Goal: Task Accomplishment & Management: Use online tool/utility

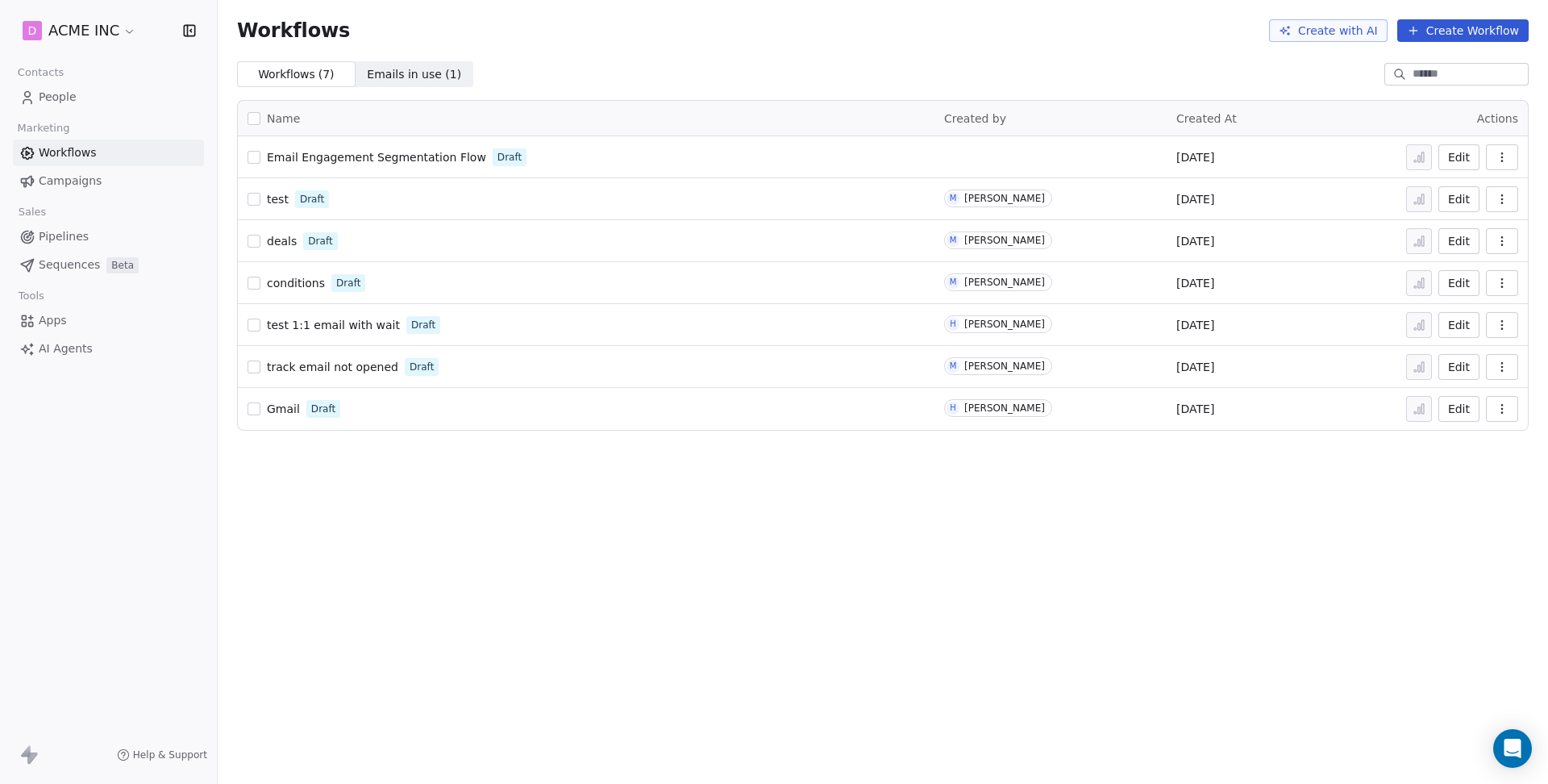
click at [1441, 29] on button "Create Workflow" at bounding box center [1464, 31] width 131 height 22
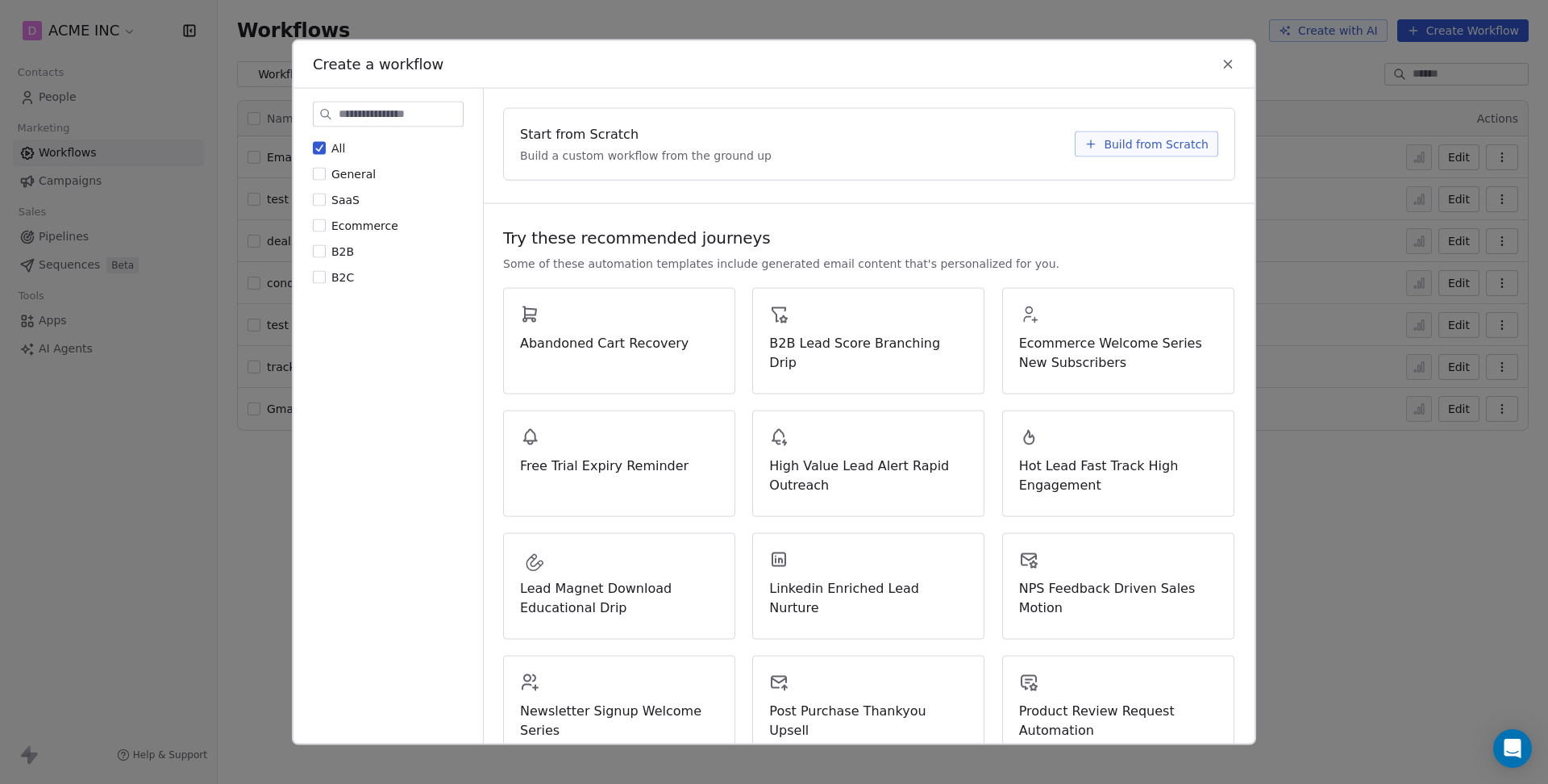
click at [1129, 140] on span "Build from Scratch" at bounding box center [1156, 144] width 105 height 16
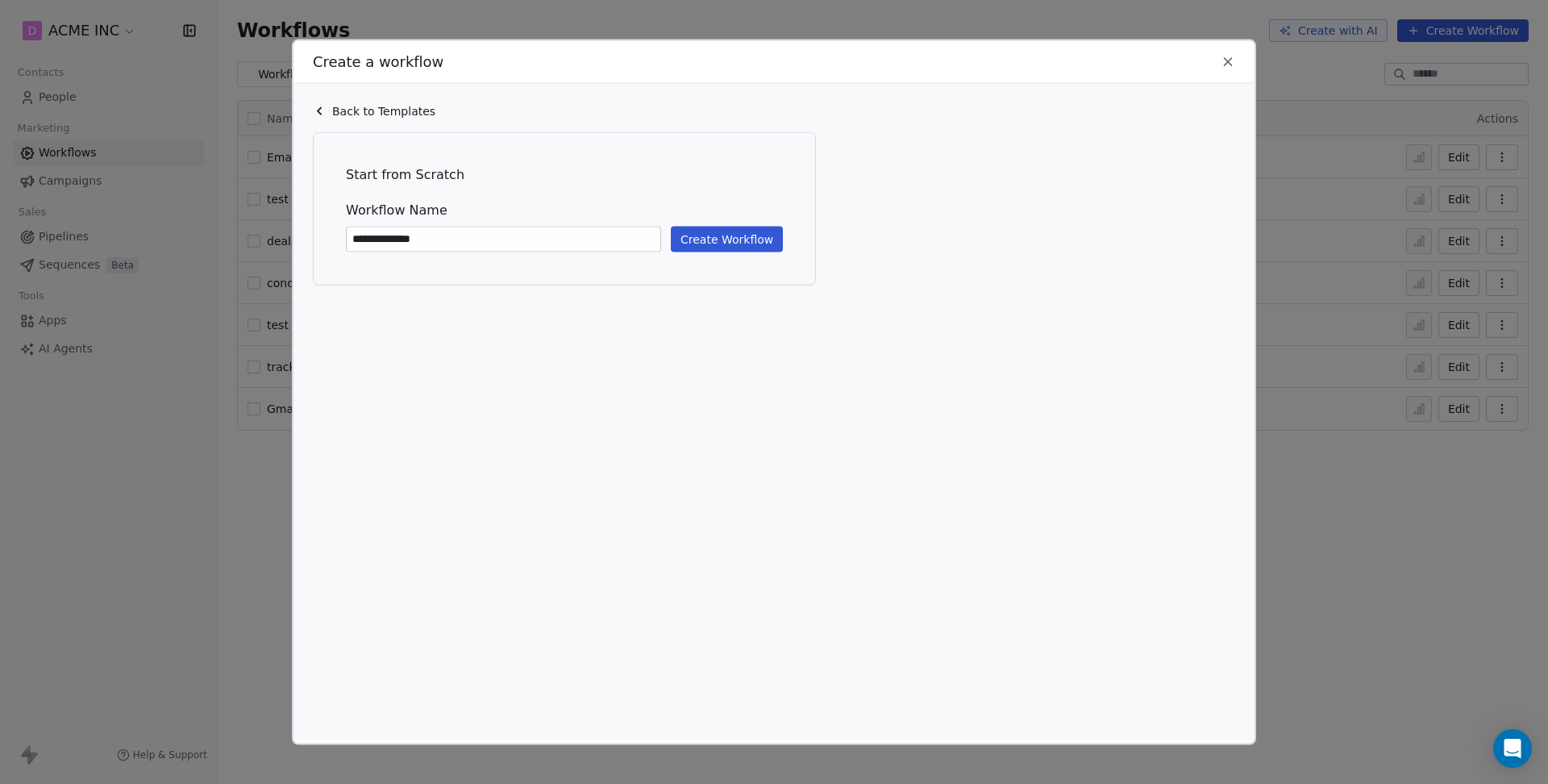
type input "**********"
click at [748, 235] on button "Create Workflow" at bounding box center [727, 239] width 113 height 26
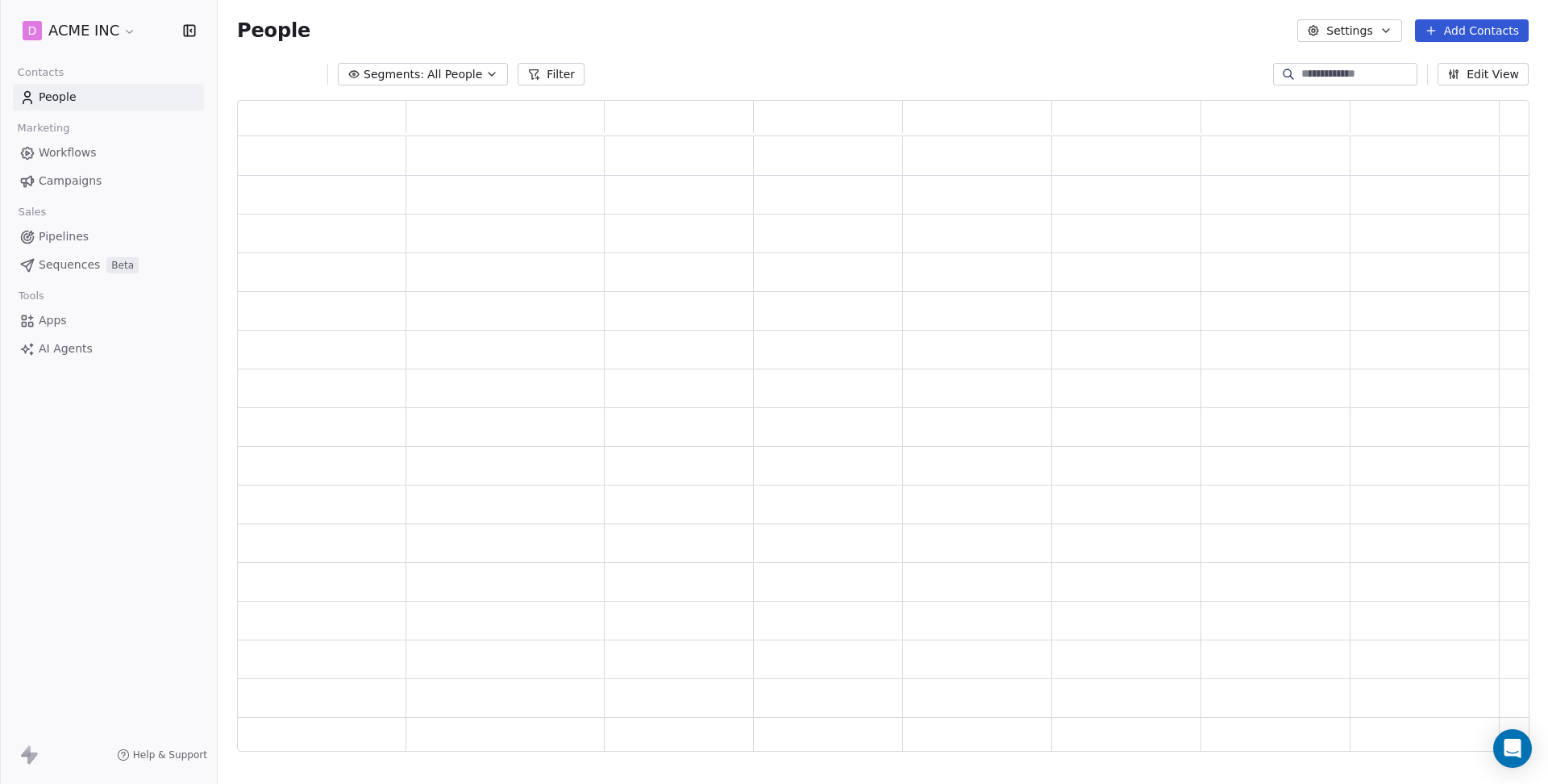
click at [60, 152] on span "Workflows" at bounding box center [67, 153] width 58 height 17
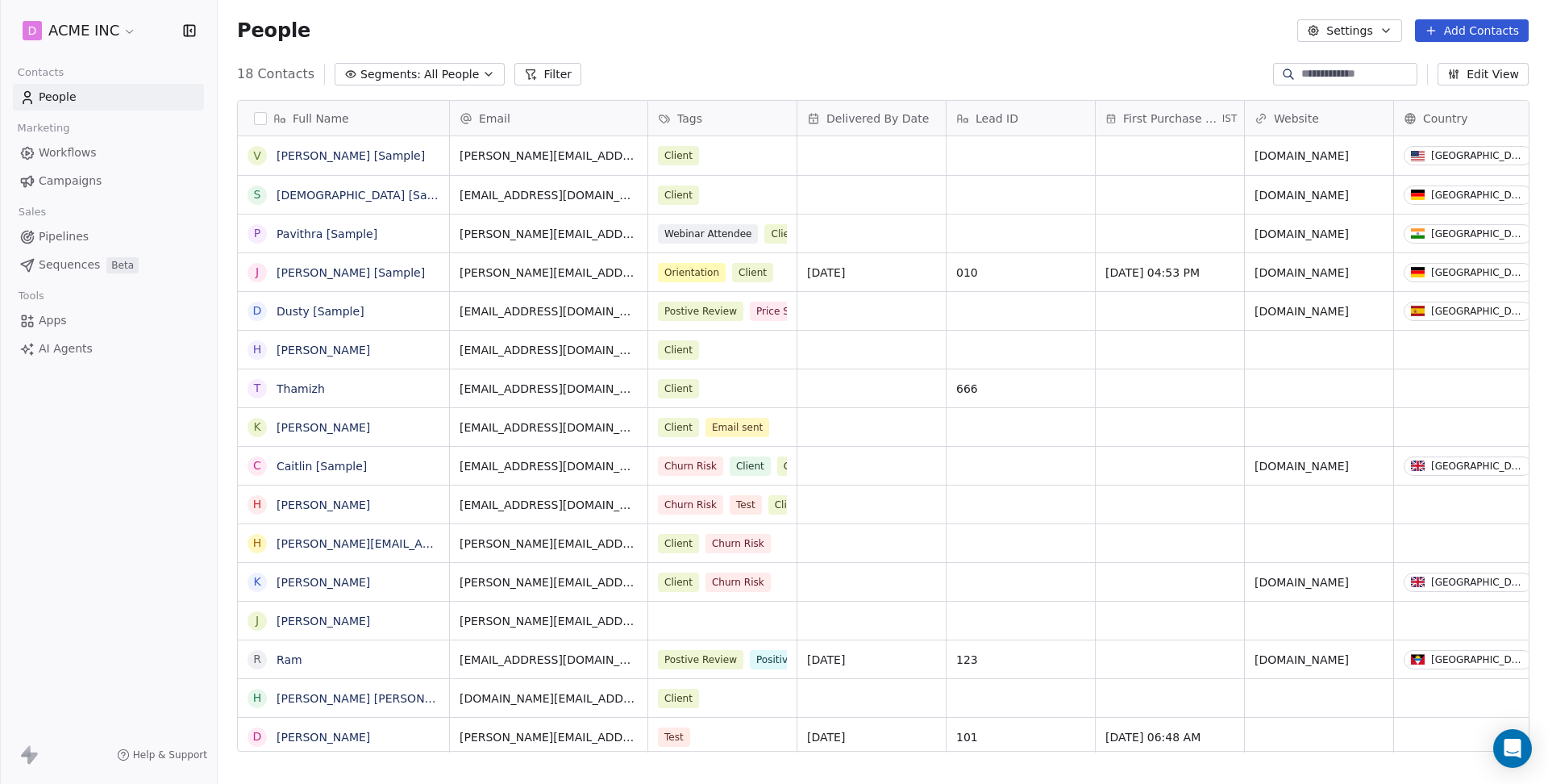
scroll to position [689, 1330]
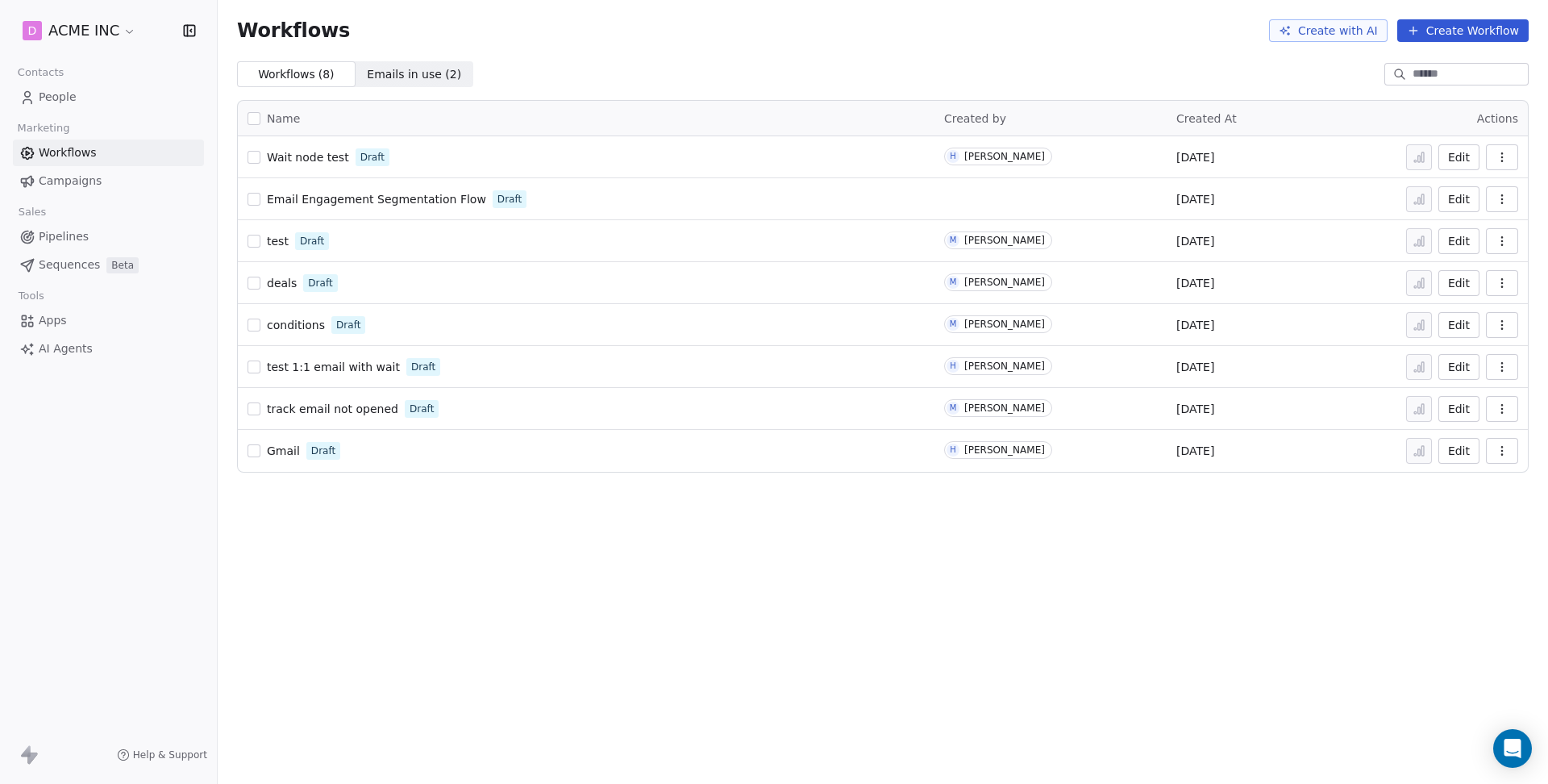
click at [323, 155] on span "Wait node test" at bounding box center [308, 157] width 82 height 13
click at [75, 100] on span "People" at bounding box center [57, 97] width 38 height 17
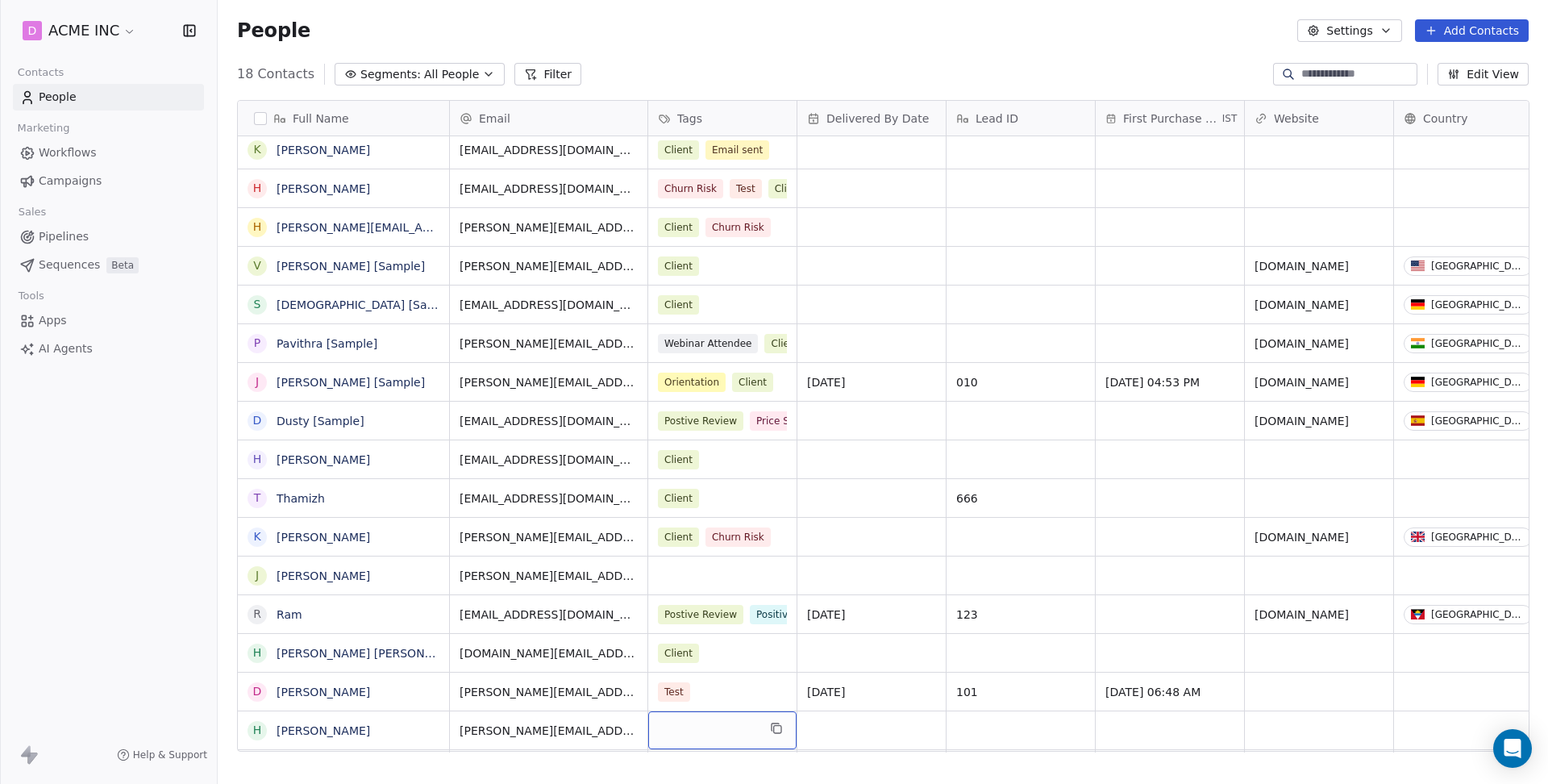
scroll to position [78, 0]
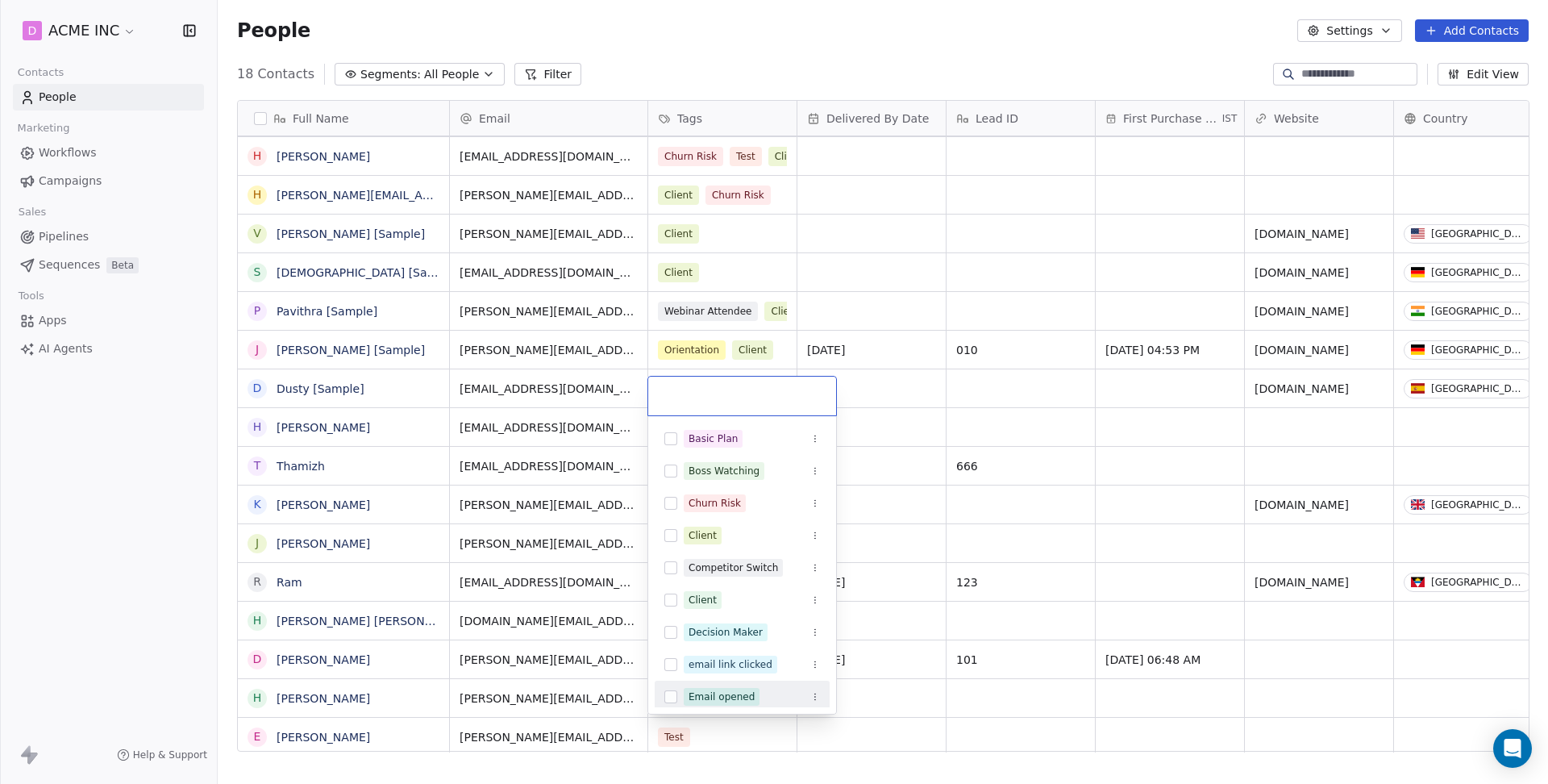
click at [737, 696] on div "Email opened" at bounding box center [722, 696] width 66 height 14
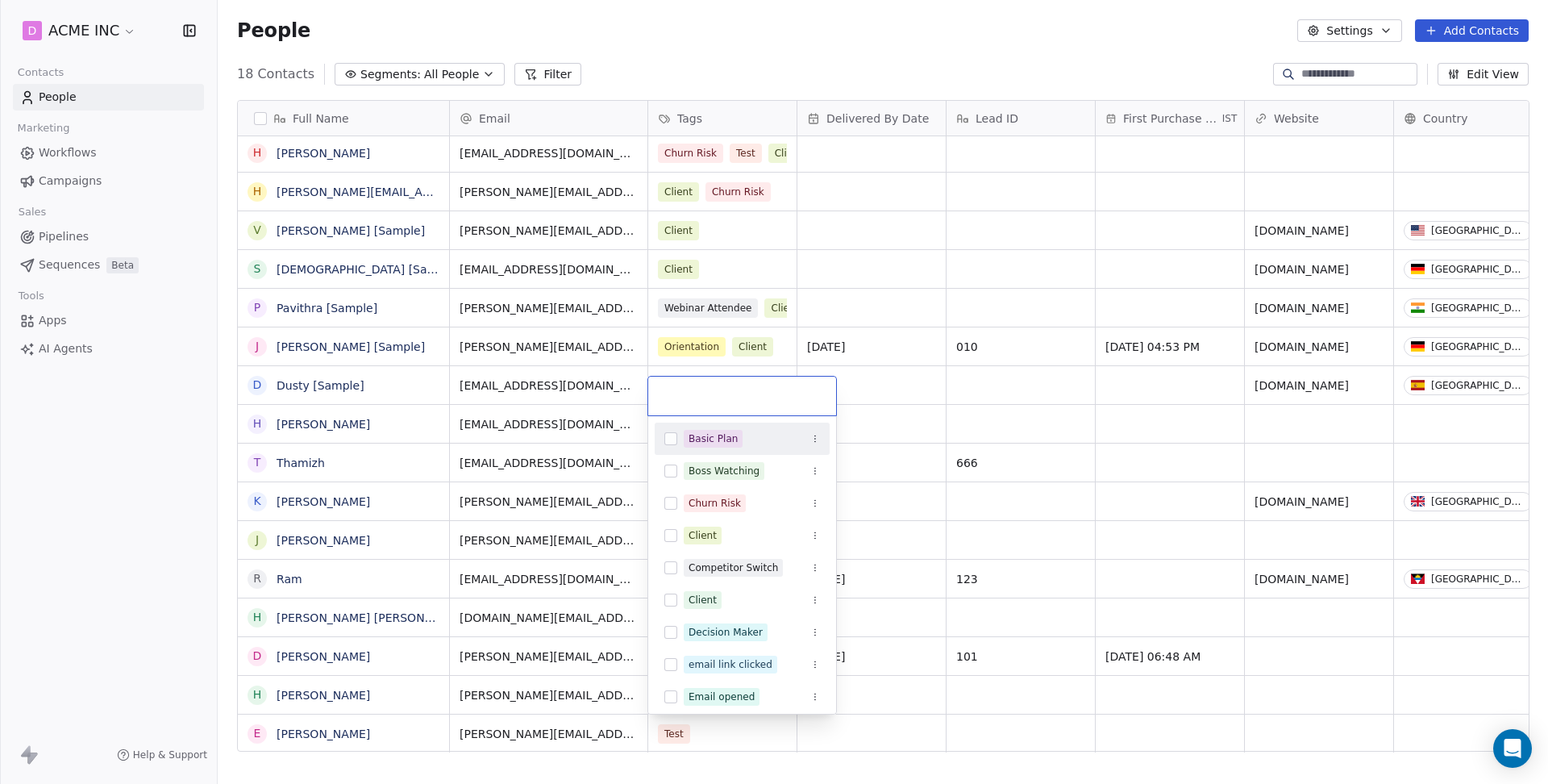
click at [671, 441] on button "Suggestions" at bounding box center [671, 438] width 13 height 13
click at [684, 82] on html "D ACME INC Contacts People Marketing Workflows Campaigns Sales Pipelines Sequen…" at bounding box center [774, 392] width 1548 height 784
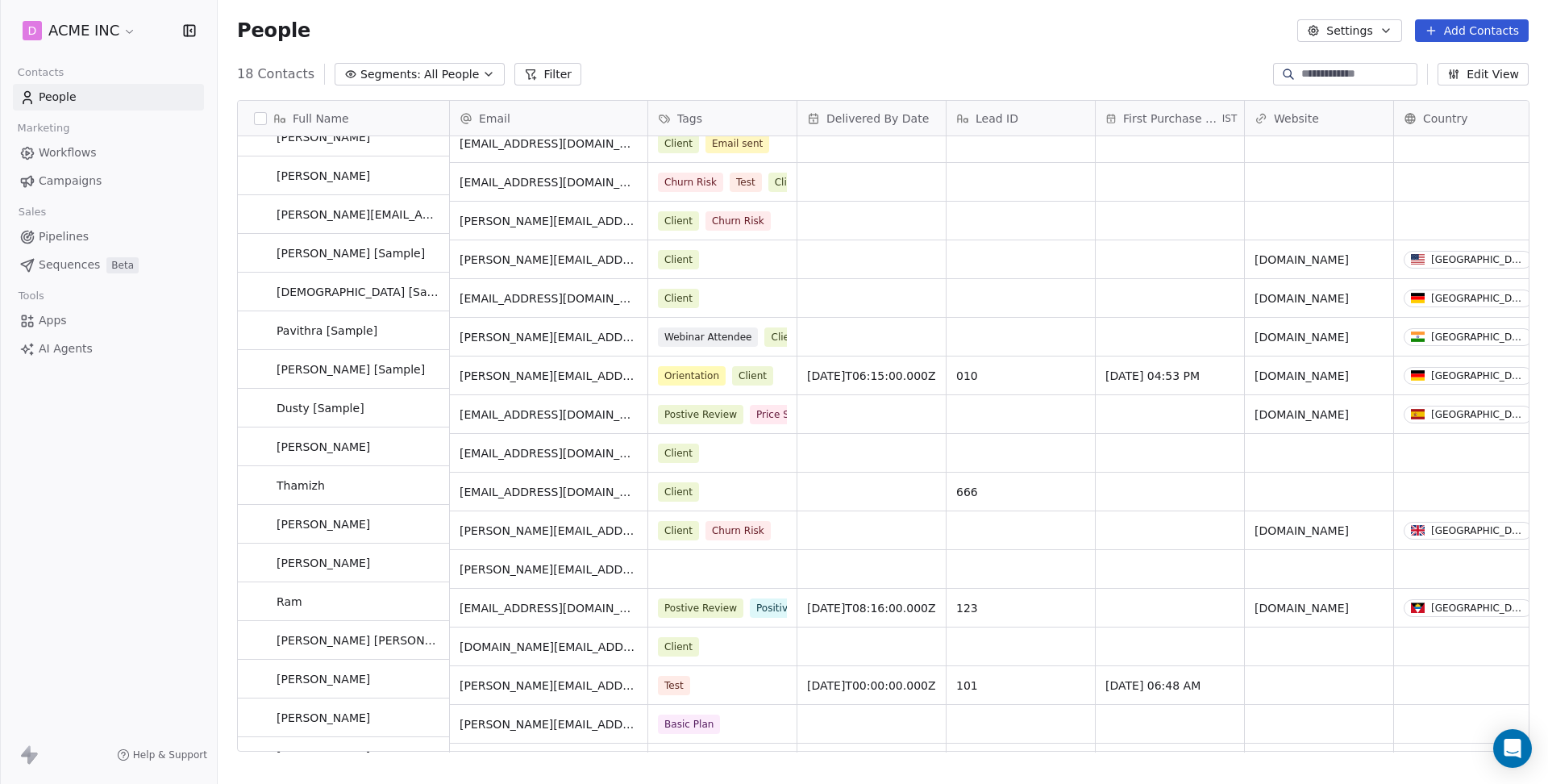
scroll to position [52, 0]
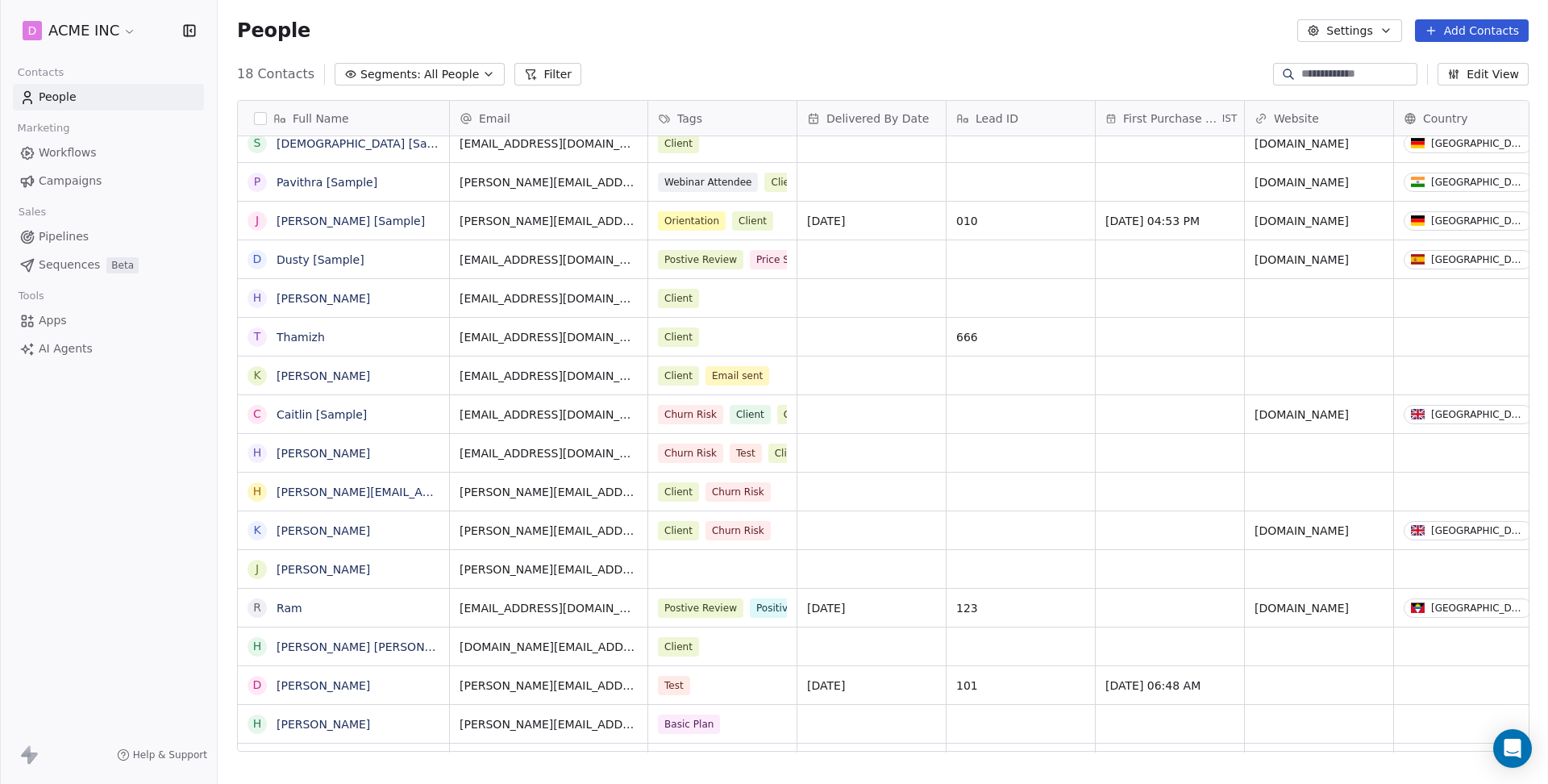
click at [72, 155] on span "Workflows" at bounding box center [67, 153] width 58 height 17
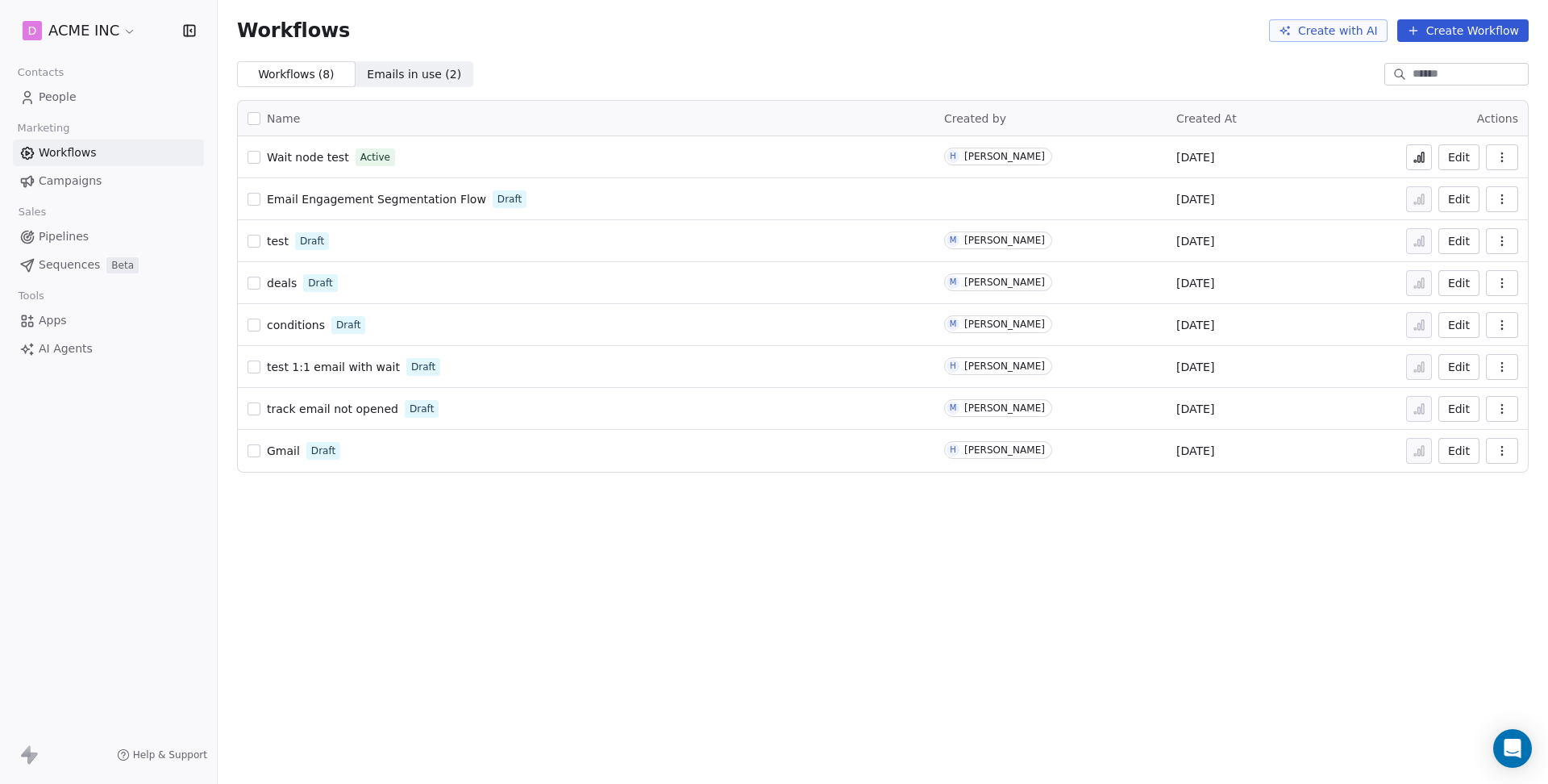
click at [1414, 162] on icon at bounding box center [1415, 160] width 3 height 3
